Goal: Find specific page/section: Find specific page/section

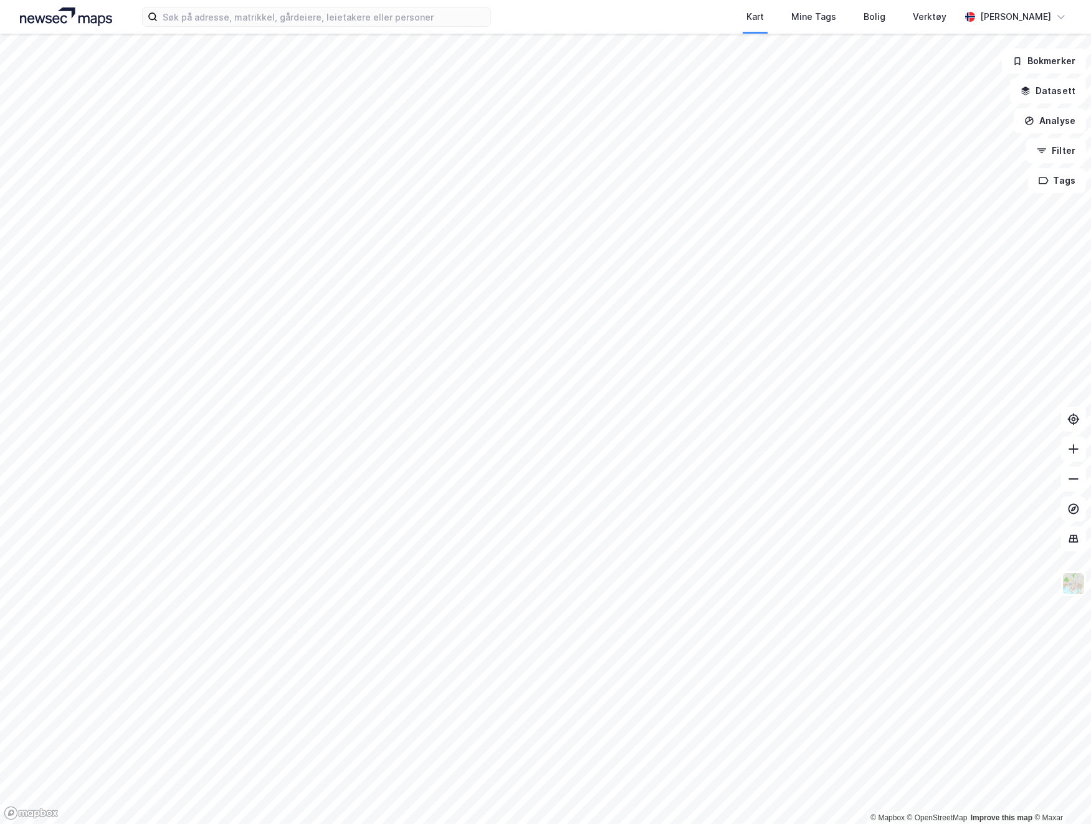
click at [596, 10] on div "Kart Mine Tags Bolig Verktøy" at bounding box center [755, 17] width 409 height 34
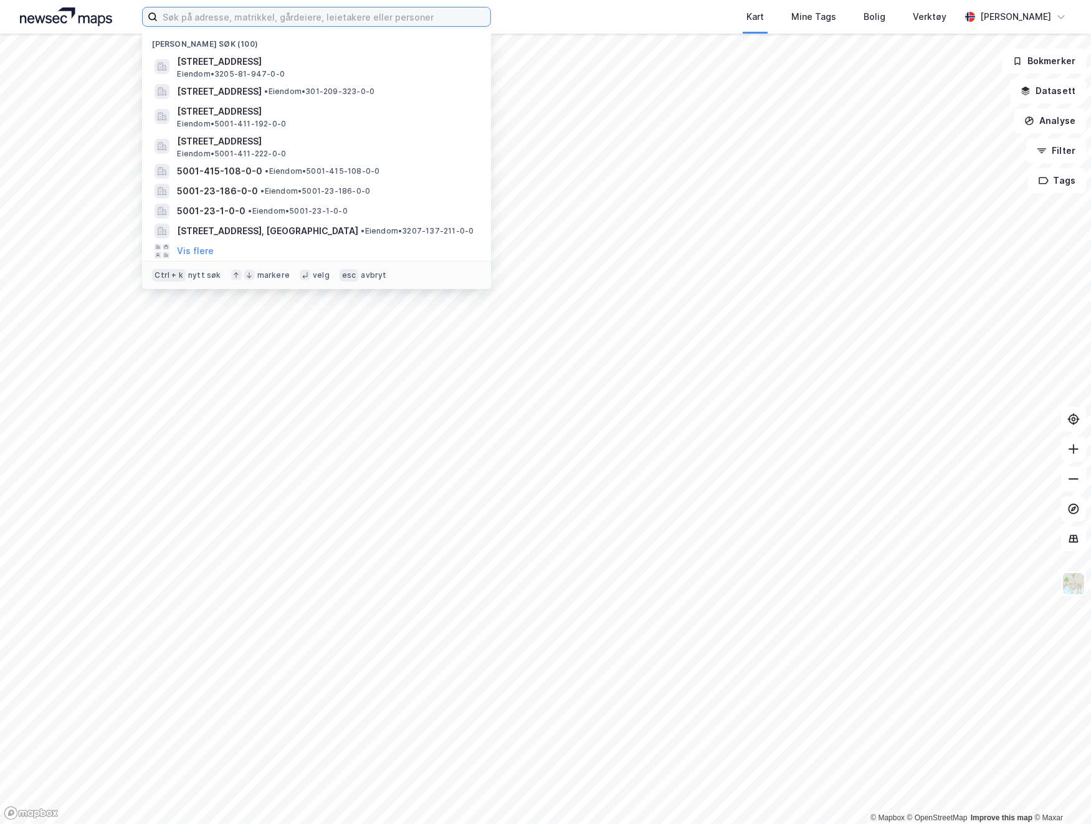
click at [409, 20] on input at bounding box center [324, 16] width 333 height 19
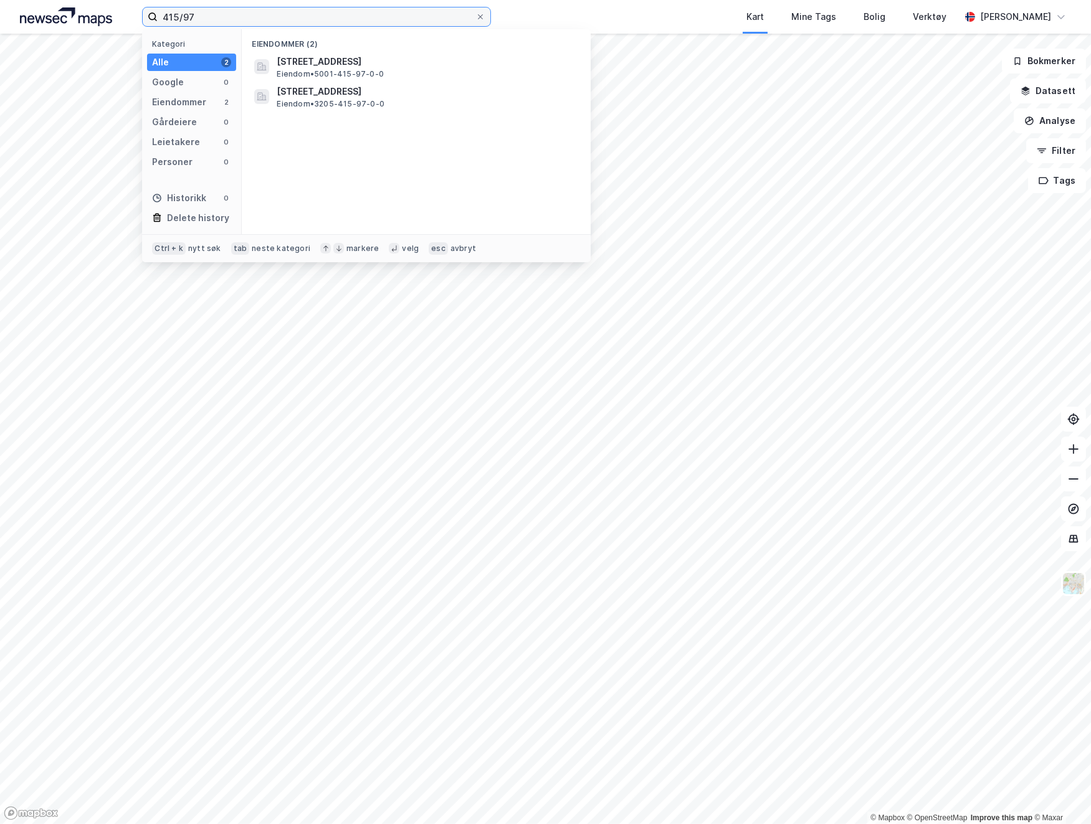
type input "415/97"
click at [335, 56] on span "[STREET_ADDRESS]" at bounding box center [426, 61] width 299 height 15
